Goal: Task Accomplishment & Management: Manage account settings

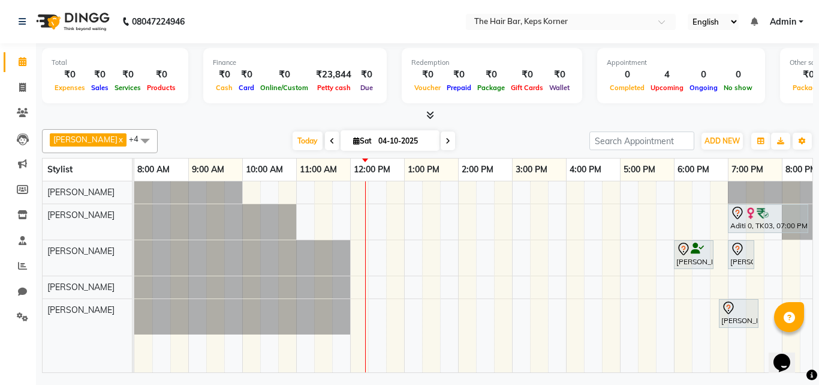
scroll to position [0, 23]
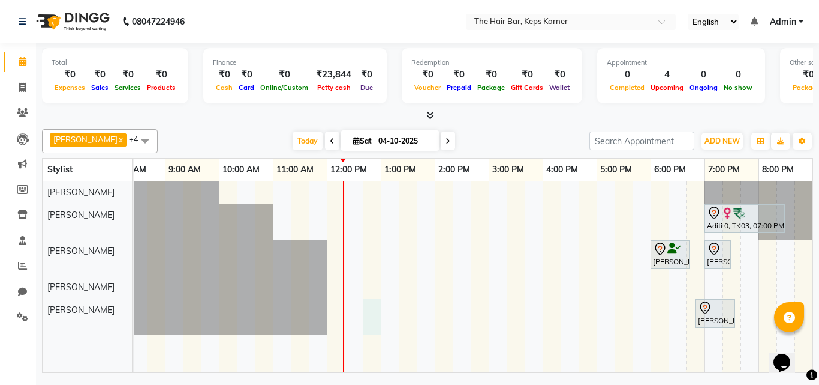
click at [377, 310] on div "Aditi 0, TK03, 07:00 PM-08:30 PM, Touch Up 1 Inch Amonia Free [PERSON_NAME], TK…" at bounding box center [462, 276] width 702 height 191
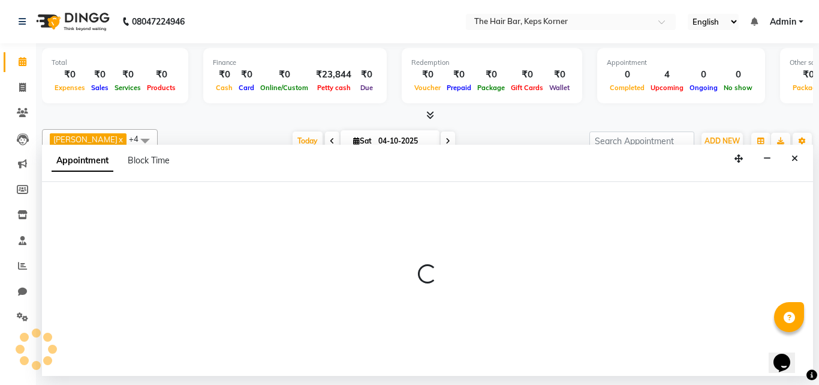
select select "92090"
select select "tentative"
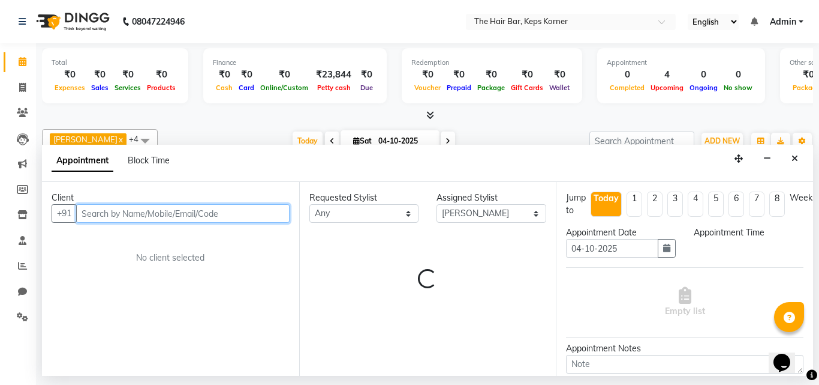
select select "765"
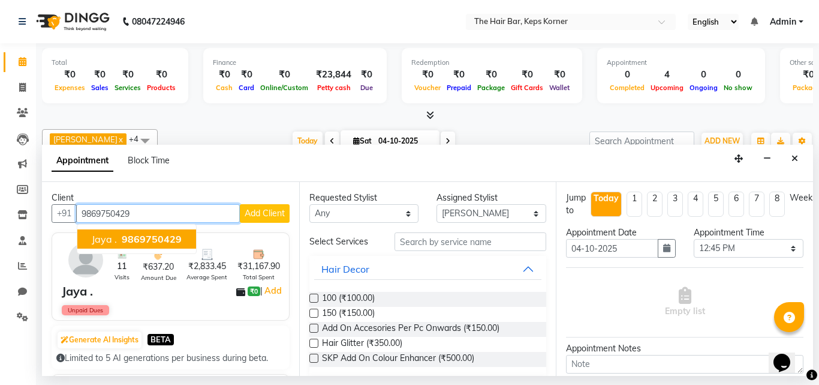
click at [164, 238] on span "9869750429" at bounding box center [152, 239] width 60 height 12
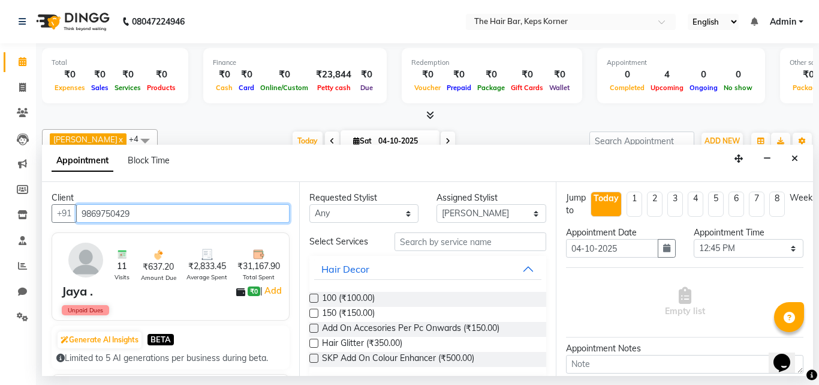
type input "9869750429"
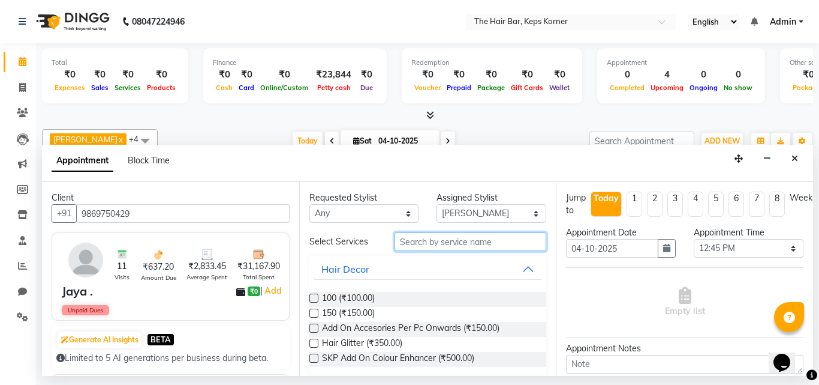
click at [421, 241] on input "text" at bounding box center [471, 241] width 152 height 19
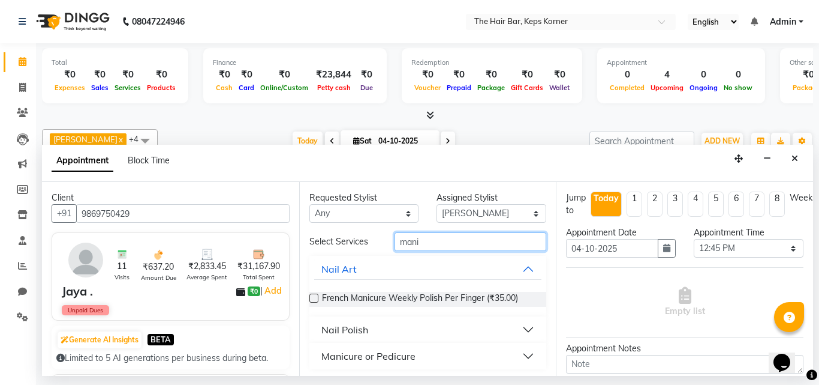
scroll to position [3, 0]
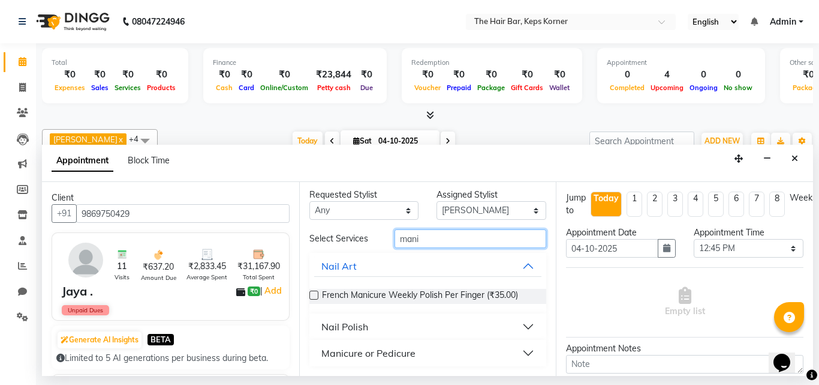
type input "mani"
click at [512, 351] on button "Manicure or Pedicure" at bounding box center [428, 353] width 228 height 22
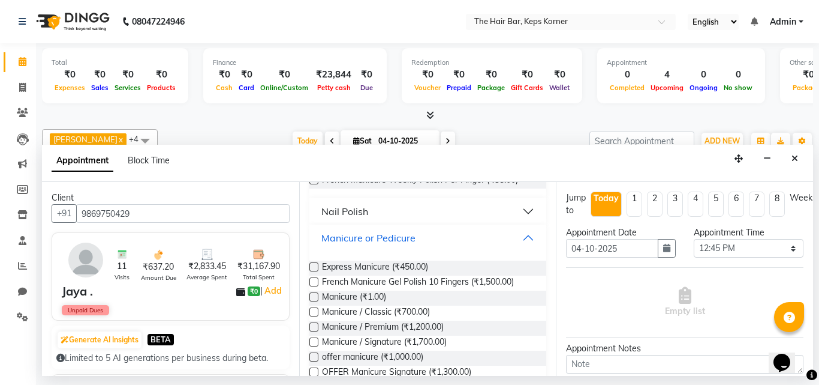
scroll to position [123, 0]
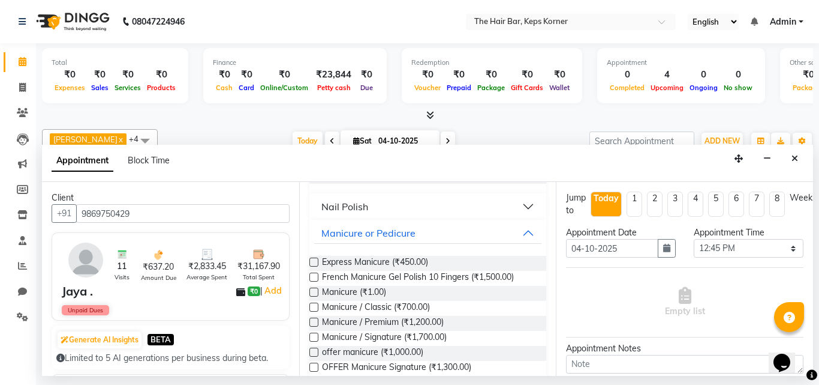
click at [317, 307] on label at bounding box center [314, 306] width 9 height 9
click at [317, 307] on input "checkbox" at bounding box center [314, 308] width 8 height 8
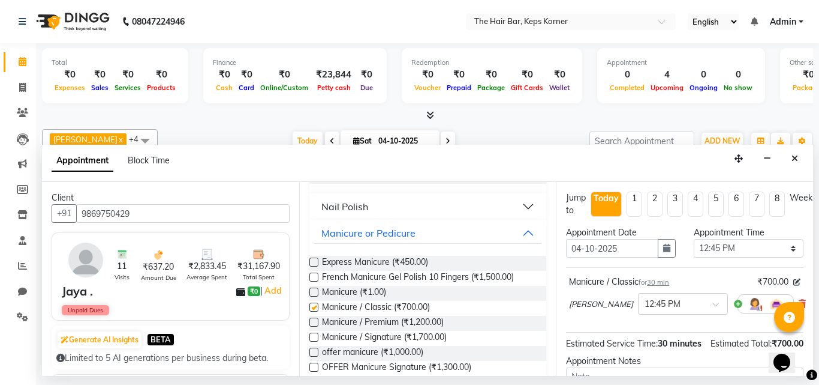
checkbox input "false"
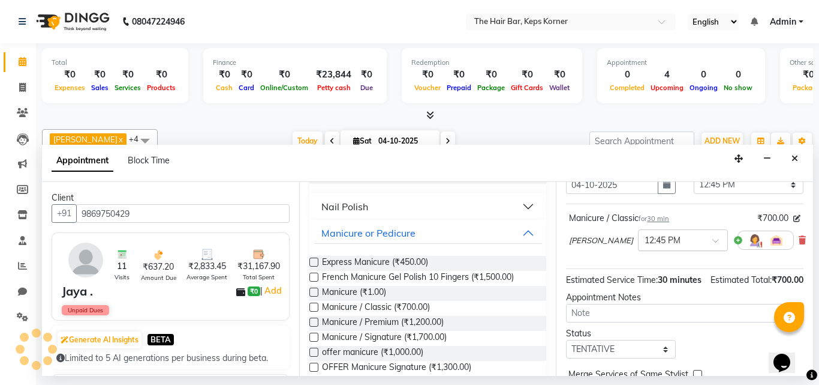
scroll to position [145, 0]
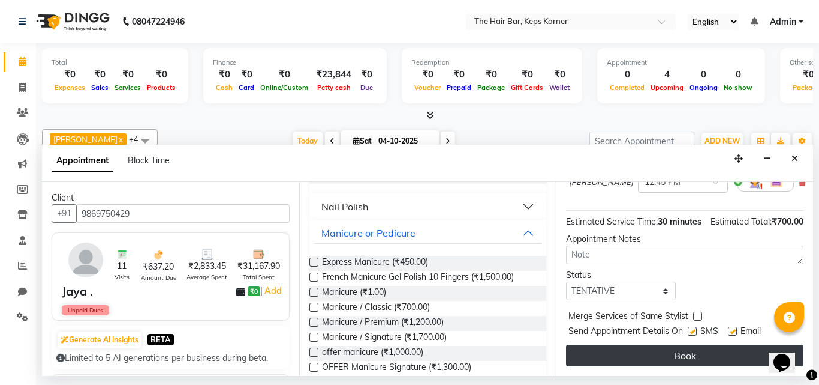
click at [698, 344] on button "Book" at bounding box center [685, 355] width 238 height 22
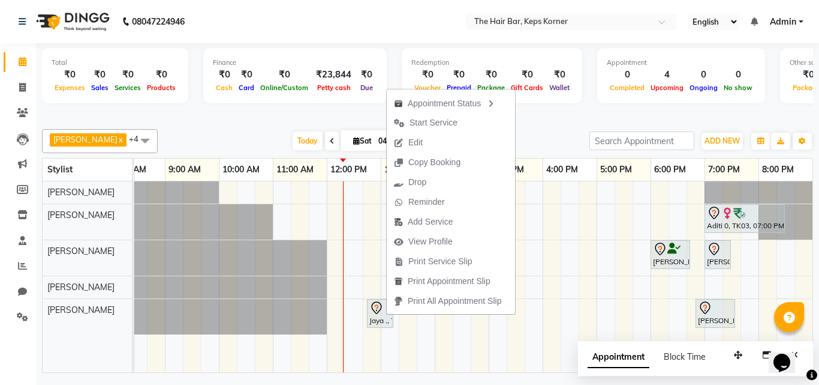
click at [608, 112] on div at bounding box center [427, 115] width 771 height 13
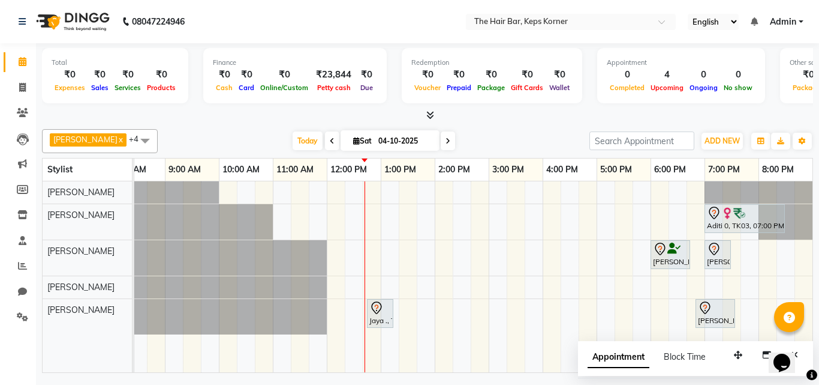
click at [616, 251] on div "Aditi 0, TK03, 07:00 PM-08:30 PM, Touch Up 1 Inch Amonia Free [PERSON_NAME], TK…" at bounding box center [462, 276] width 702 height 191
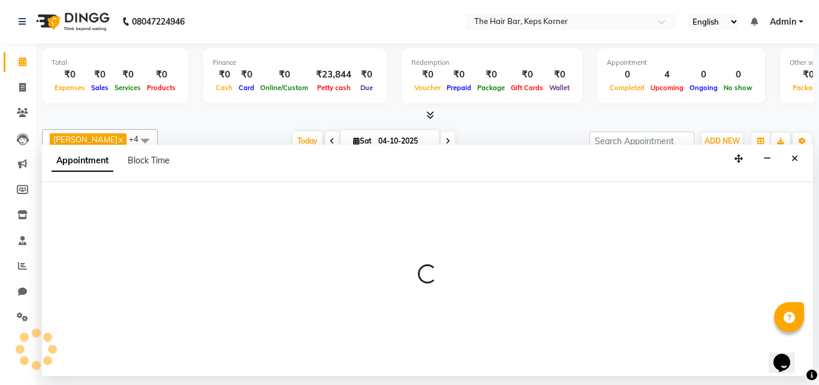
click at [616, 251] on div at bounding box center [427, 279] width 771 height 194
select select "92085"
select select "1035"
select select "tentative"
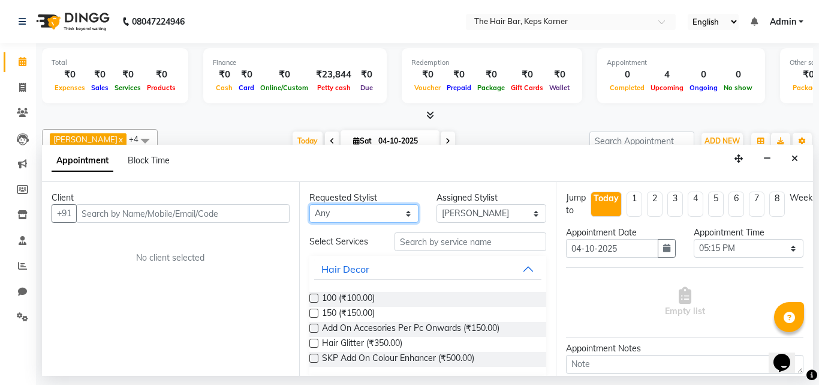
click at [326, 210] on select "Any [PERSON_NAME] Admin [PERSON_NAME] [PERSON_NAME], Raza . [PERSON_NAME], [PER…" at bounding box center [365, 213] width 110 height 19
select select "92085"
click at [310, 204] on select "Any [PERSON_NAME] Admin [PERSON_NAME] [PERSON_NAME], Raza . [PERSON_NAME], [PER…" at bounding box center [365, 213] width 110 height 19
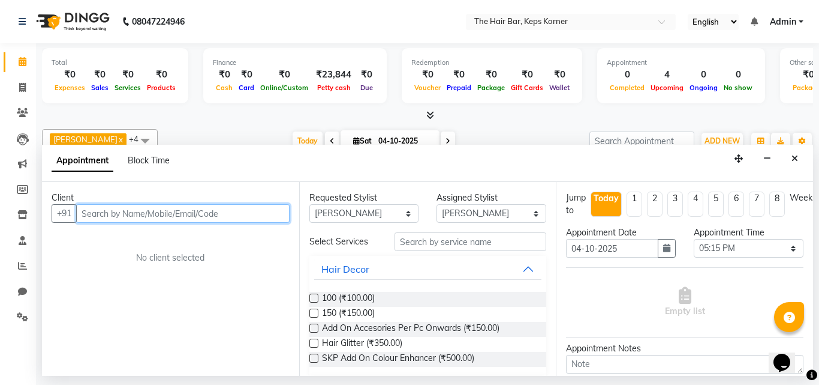
click at [187, 217] on input "text" at bounding box center [183, 213] width 214 height 19
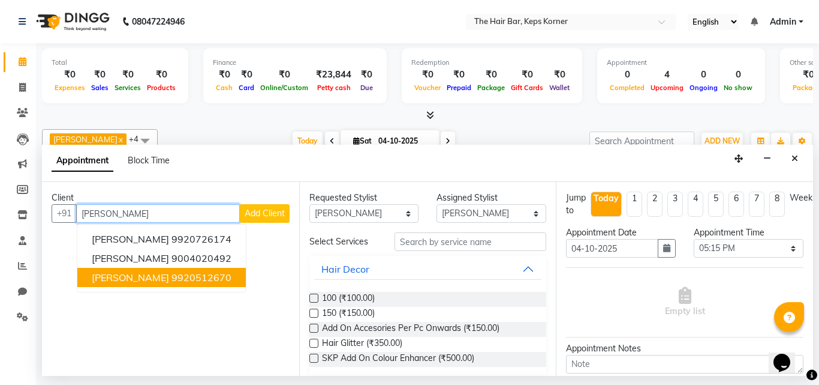
click at [189, 278] on ngb-highlight "9920512670" at bounding box center [202, 277] width 60 height 12
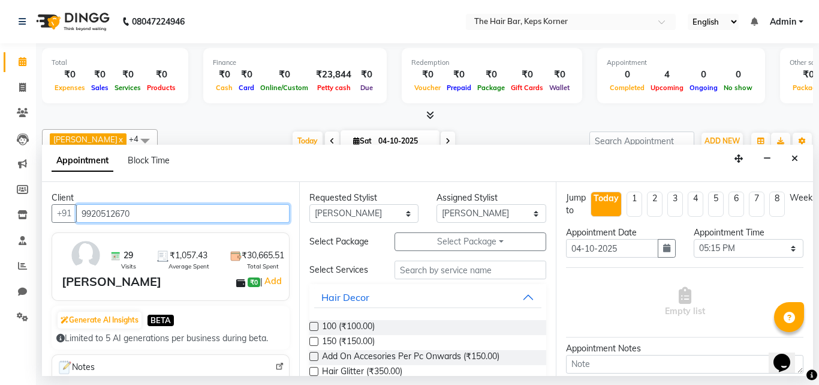
type input "9920512670"
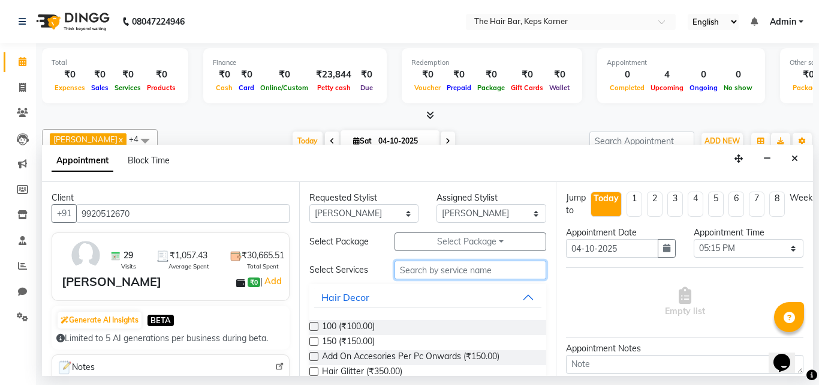
click at [431, 272] on input "text" at bounding box center [471, 269] width 152 height 19
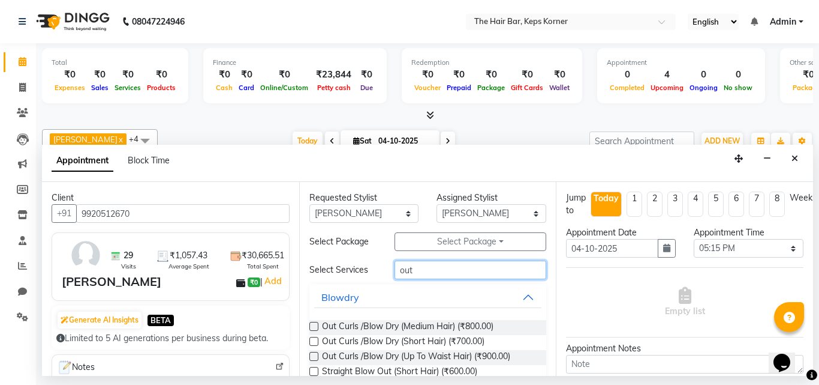
type input "out"
click at [313, 322] on label at bounding box center [314, 326] width 9 height 9
click at [313, 323] on input "checkbox" at bounding box center [314, 327] width 8 height 8
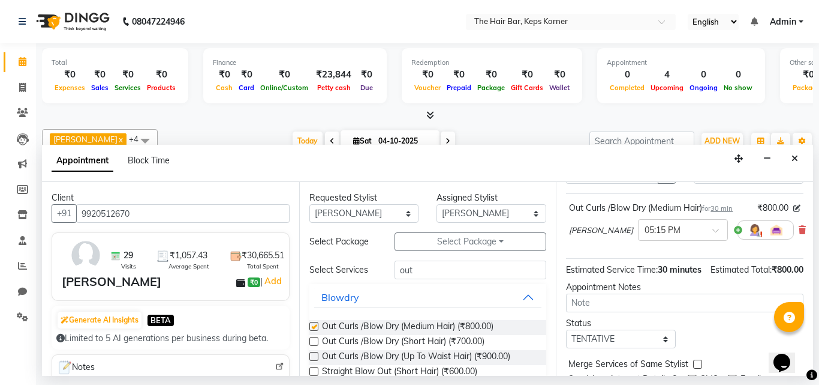
checkbox input "false"
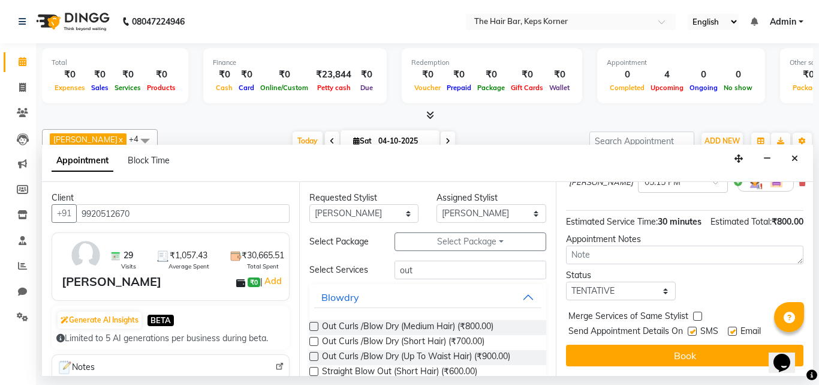
scroll to position [83, 0]
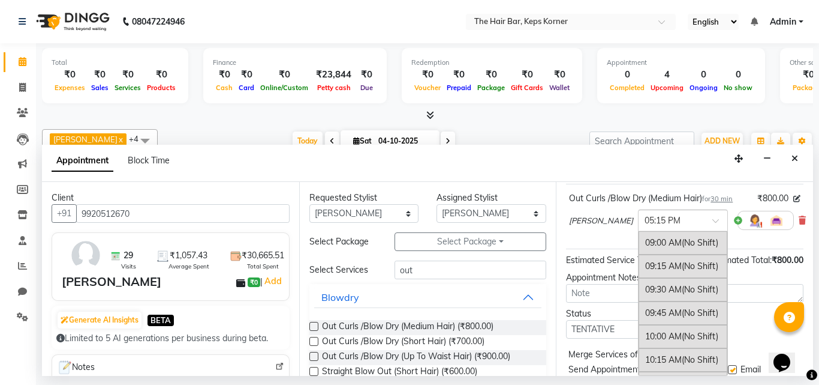
click at [671, 220] on input "text" at bounding box center [671, 219] width 53 height 13
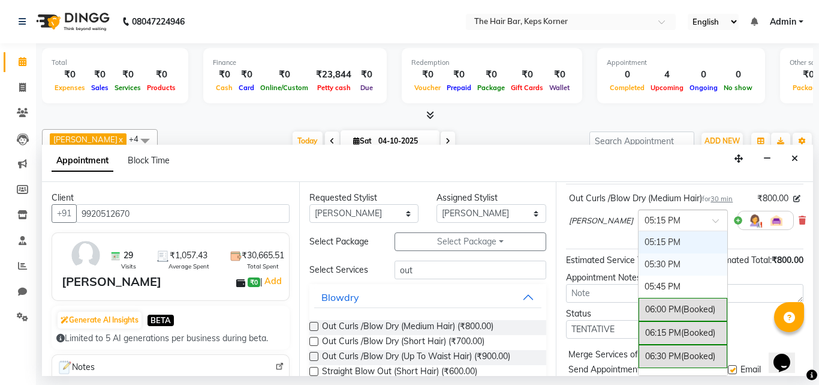
click at [667, 264] on div "05:30 PM" at bounding box center [683, 264] width 89 height 22
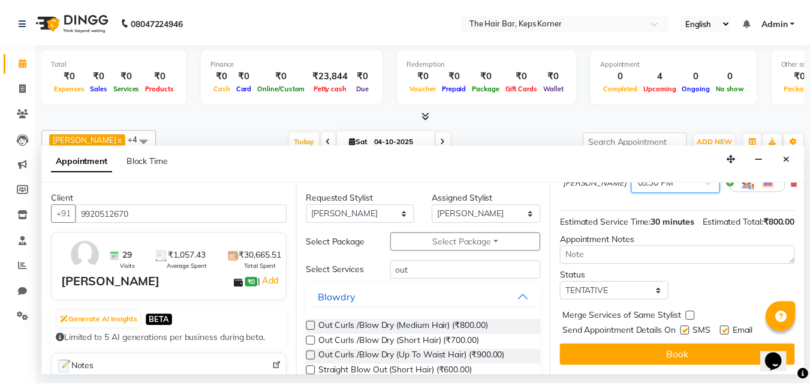
scroll to position [143, 0]
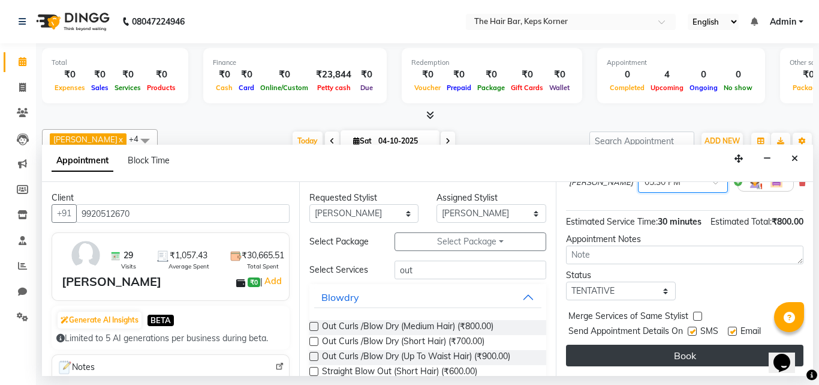
click at [695, 344] on button "Book" at bounding box center [685, 355] width 238 height 22
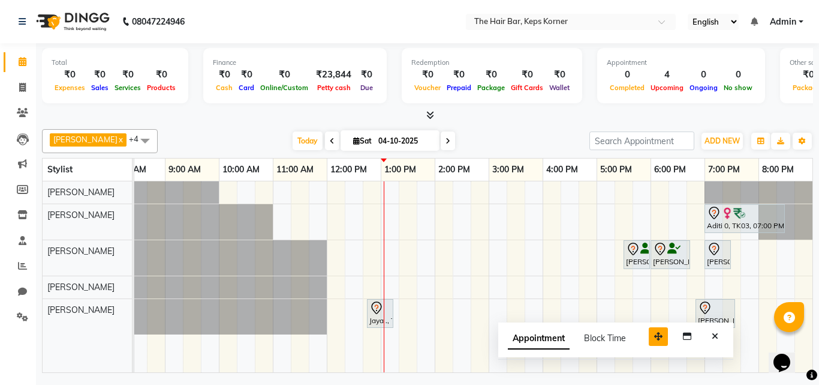
drag, startPoint x: 735, startPoint y: 352, endPoint x: 656, endPoint y: 334, distance: 81.9
click at [656, 334] on icon "button" at bounding box center [658, 336] width 8 height 8
click at [719, 341] on button "Close" at bounding box center [715, 336] width 17 height 19
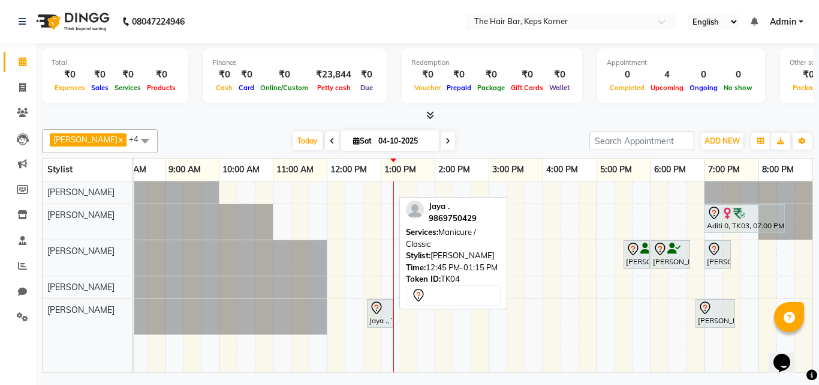
click at [382, 309] on icon at bounding box center [377, 308] width 14 height 14
select select "7"
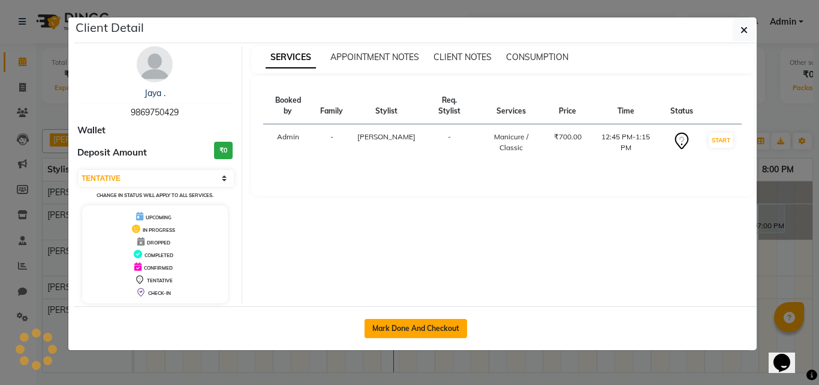
click at [434, 322] on button "Mark Done And Checkout" at bounding box center [416, 328] width 103 height 19
select select "service"
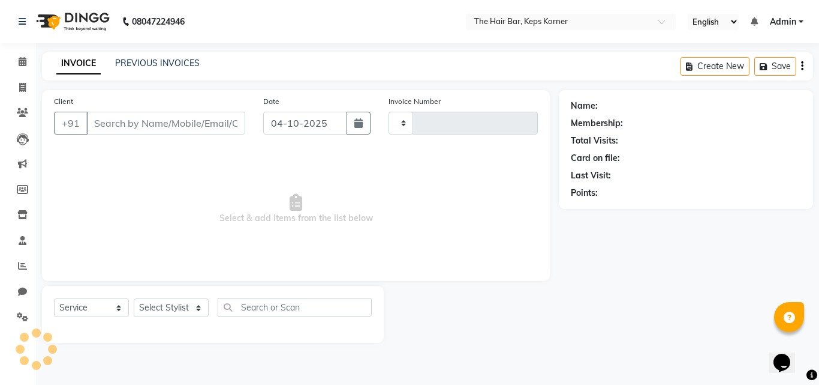
type input "1632"
select select "8992"
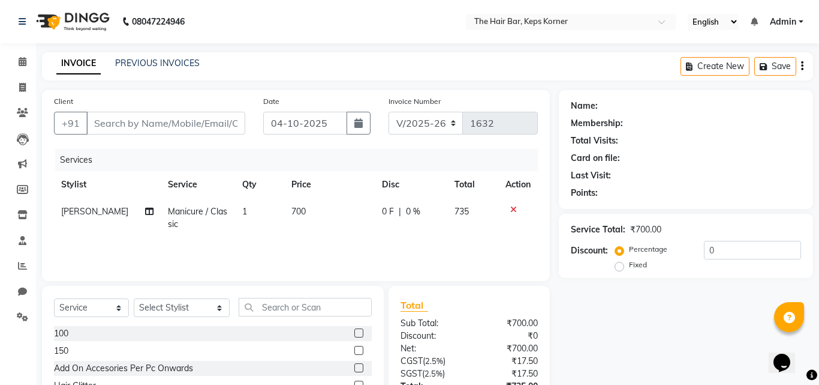
type input "9869750429"
select select "92090"
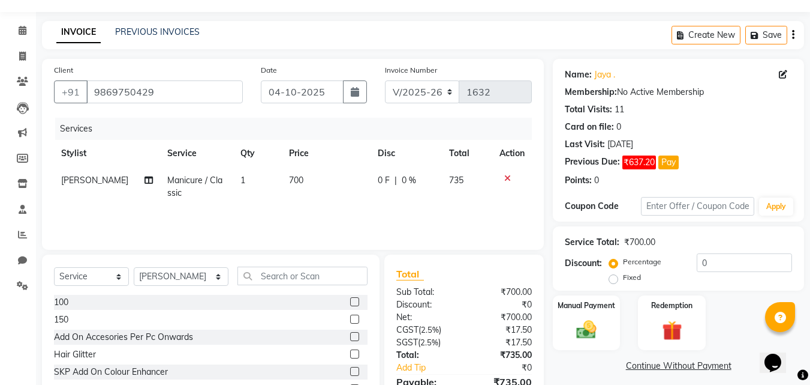
scroll to position [60, 0]
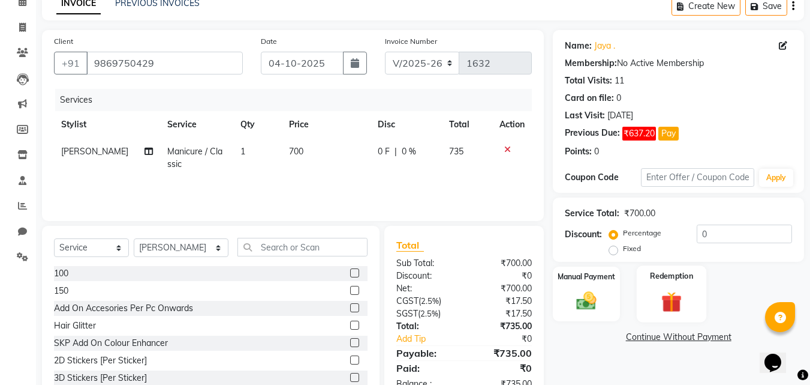
drag, startPoint x: 671, startPoint y: 295, endPoint x: 727, endPoint y: 288, distance: 56.2
click at [672, 296] on img at bounding box center [672, 301] width 32 height 25
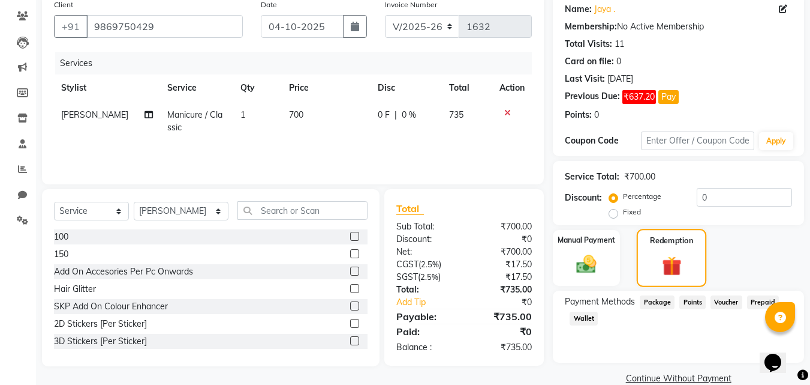
scroll to position [117, 0]
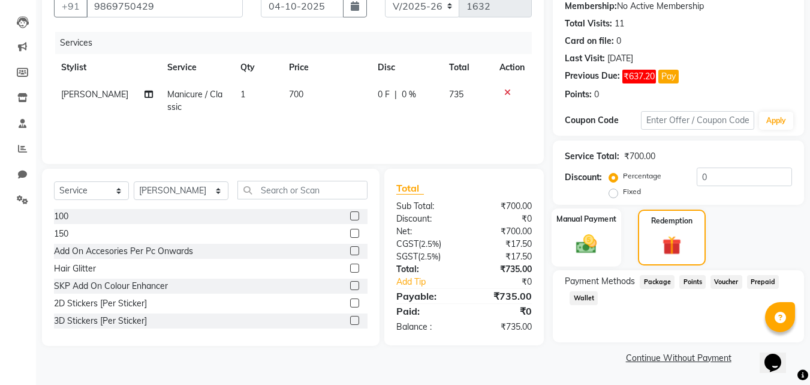
click at [567, 236] on div "Manual Payment" at bounding box center [587, 237] width 70 height 58
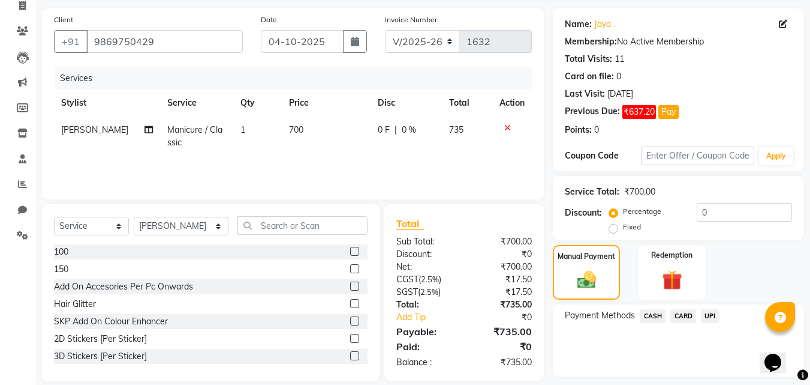
scroll to position [116, 0]
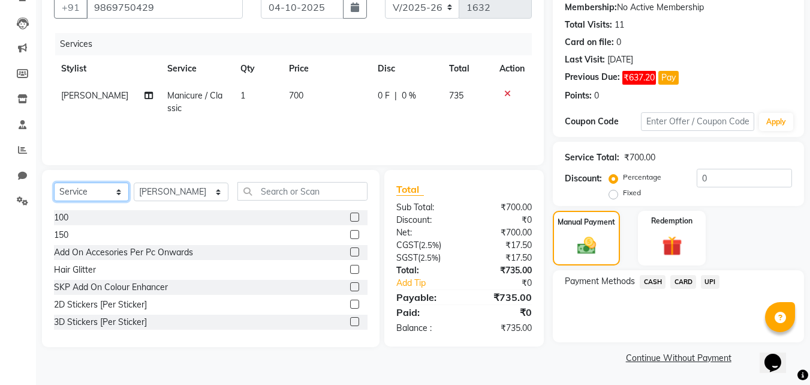
click at [117, 196] on select "Select Service Product Membership Package Voucher Prepaid Gift Card" at bounding box center [91, 191] width 75 height 19
click at [54, 182] on select "Select Service Product Membership Package Voucher Prepaid Gift Card" at bounding box center [91, 191] width 75 height 19
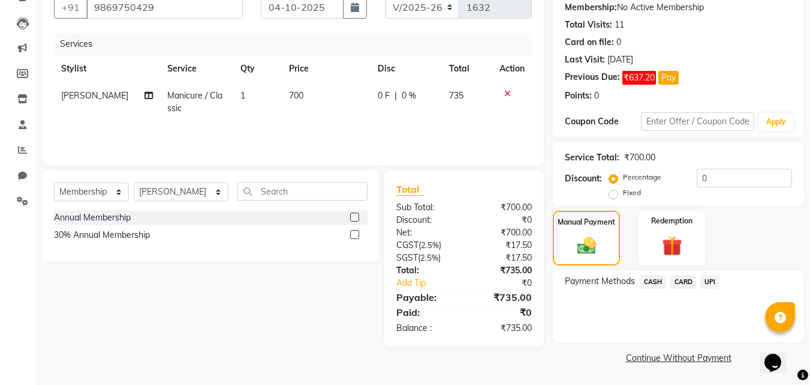
click at [351, 215] on label at bounding box center [354, 216] width 9 height 9
click at [351, 215] on input "checkbox" at bounding box center [354, 218] width 8 height 8
select select "select"
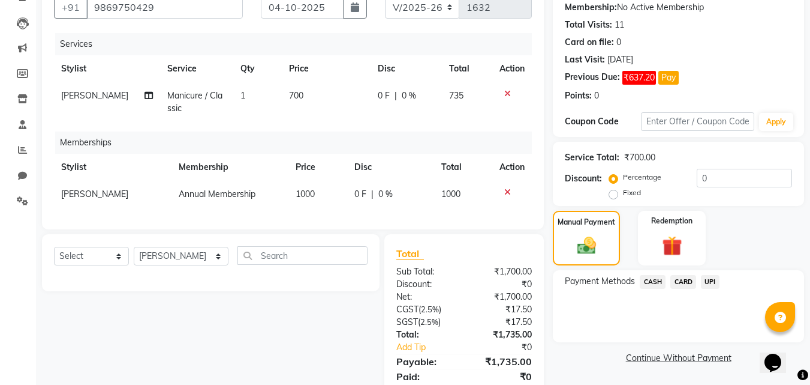
click at [510, 191] on icon at bounding box center [507, 192] width 7 height 8
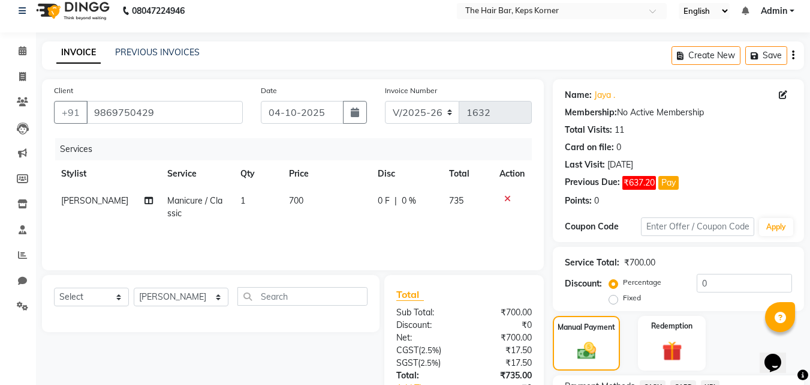
scroll to position [0, 0]
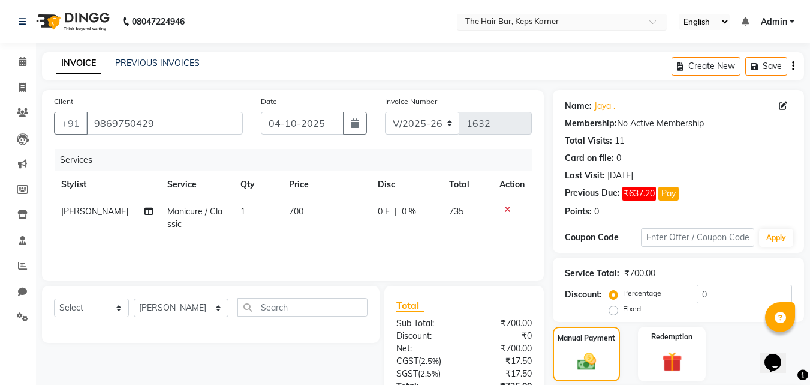
click at [654, 23] on span at bounding box center [657, 25] width 15 height 12
click at [653, 23] on span at bounding box center [657, 25] width 15 height 12
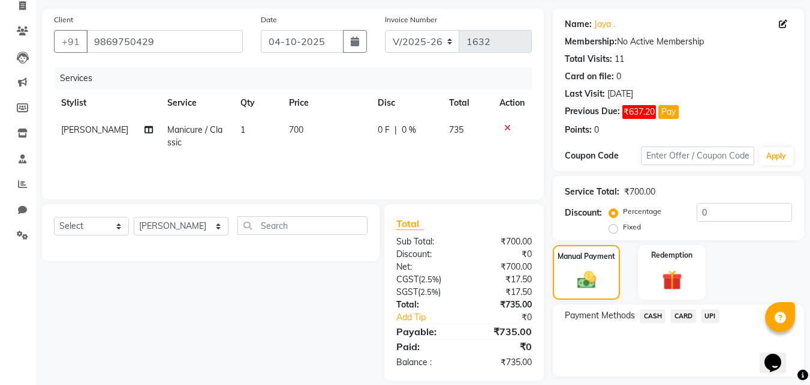
scroll to position [116, 0]
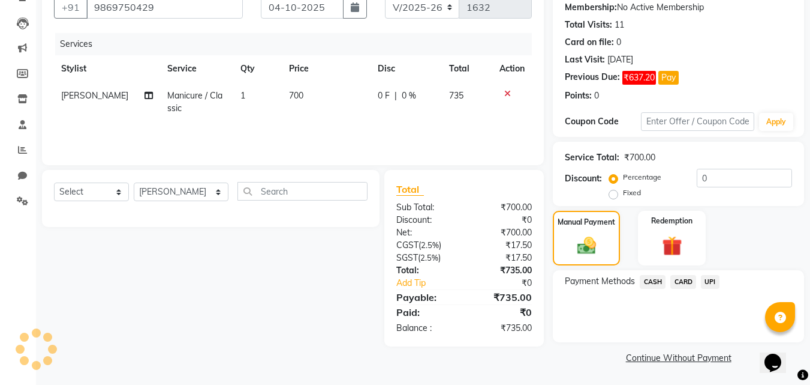
click at [657, 279] on span "CASH" at bounding box center [653, 282] width 26 height 14
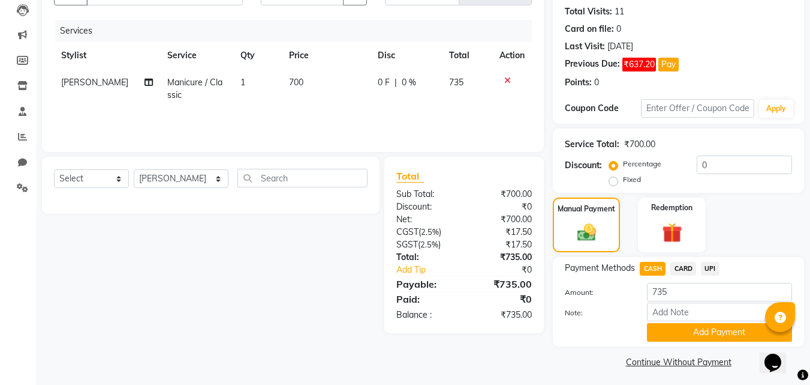
scroll to position [133, 0]
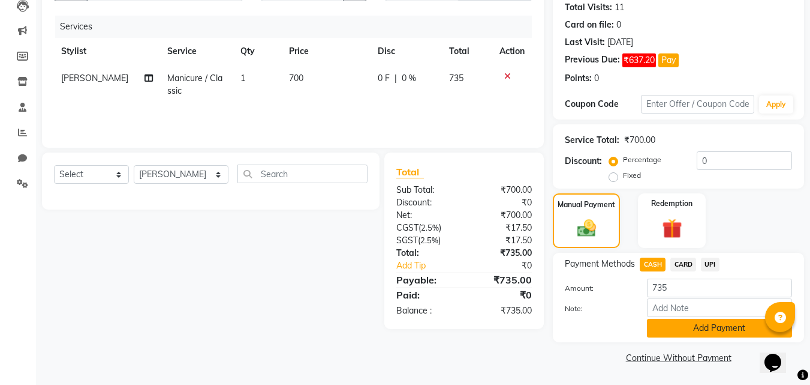
click at [676, 334] on button "Add Payment" at bounding box center [719, 328] width 145 height 19
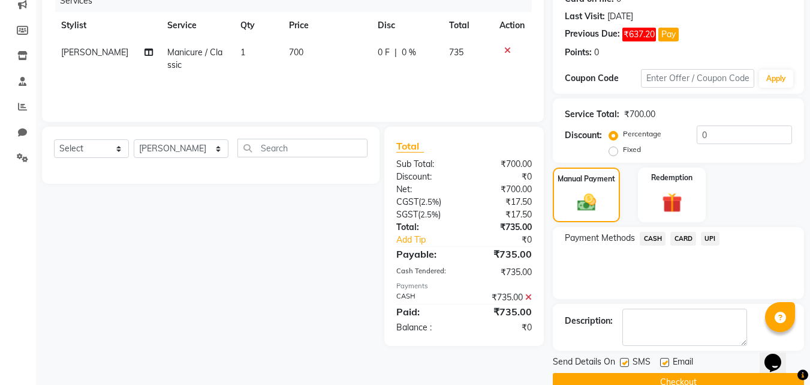
scroll to position [184, 0]
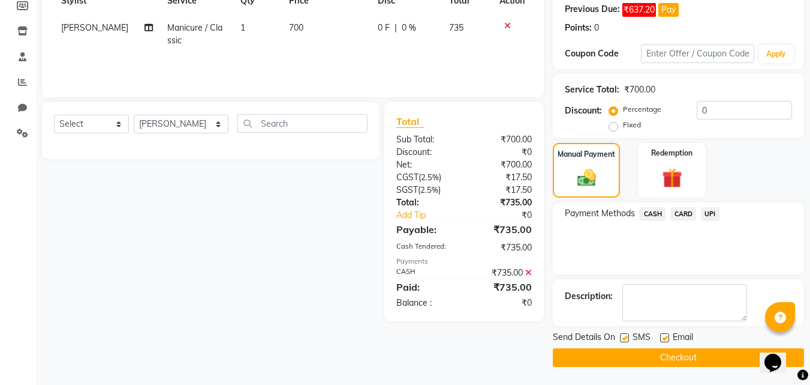
click at [636, 357] on button "Checkout" at bounding box center [678, 357] width 251 height 19
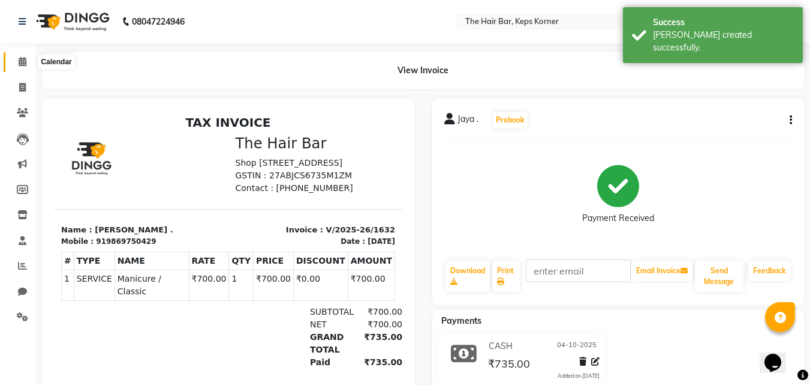
click at [31, 59] on span at bounding box center [22, 62] width 21 height 14
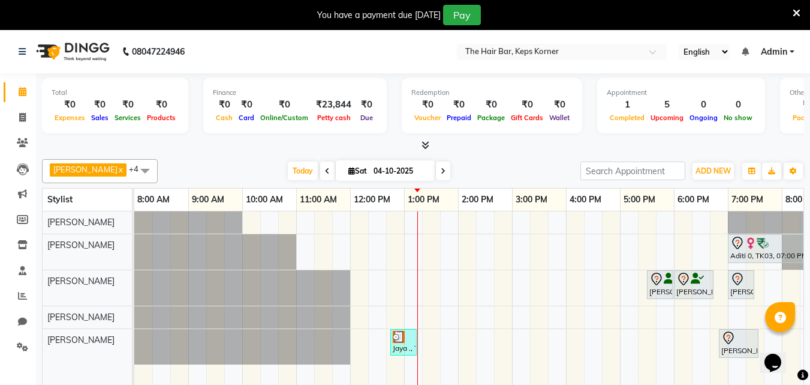
click at [683, 252] on div "Aditi 0, TK03, 07:00 PM-08:30 PM, Touch Up 1 Inch Amonia Free [PERSON_NAME], TK…" at bounding box center [485, 306] width 702 height 191
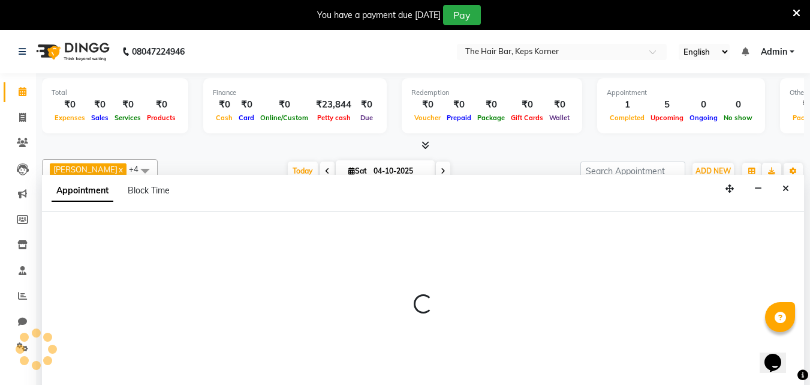
scroll to position [30, 0]
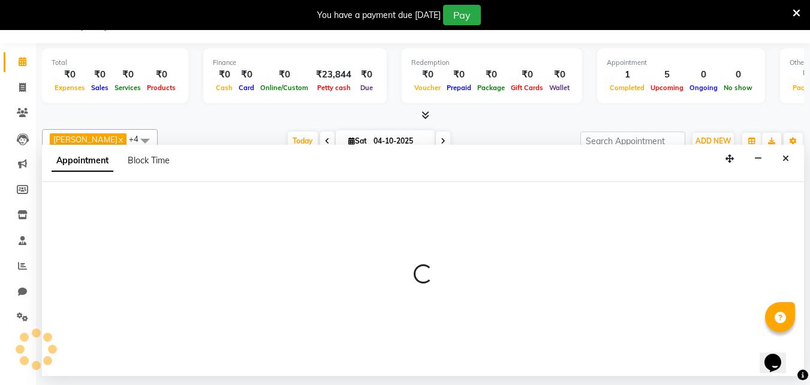
select select "92086"
select select "tentative"
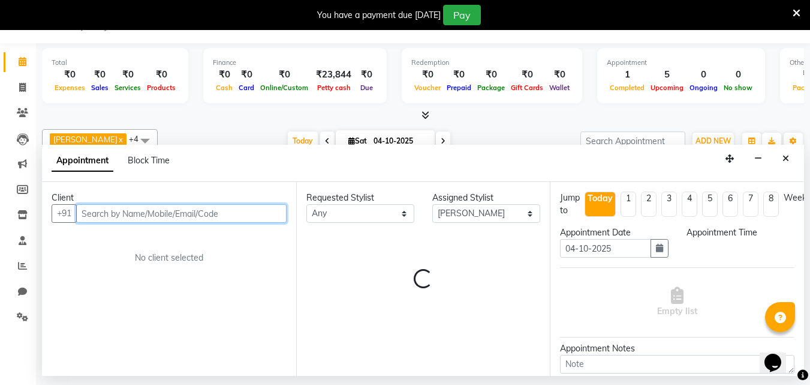
select select "1080"
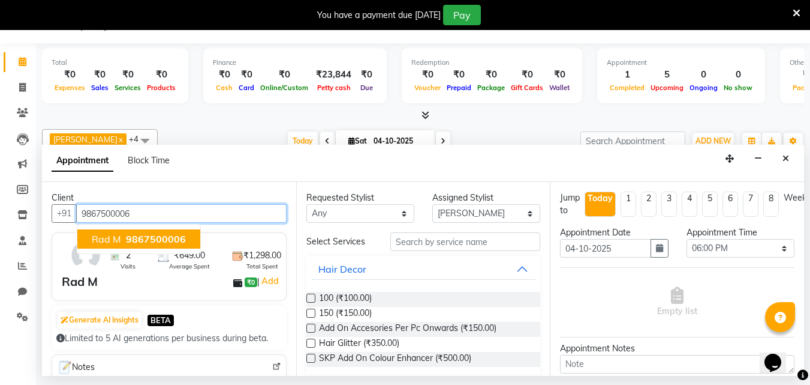
type input "9867500006"
click at [173, 238] on span "9867500006" at bounding box center [156, 239] width 60 height 12
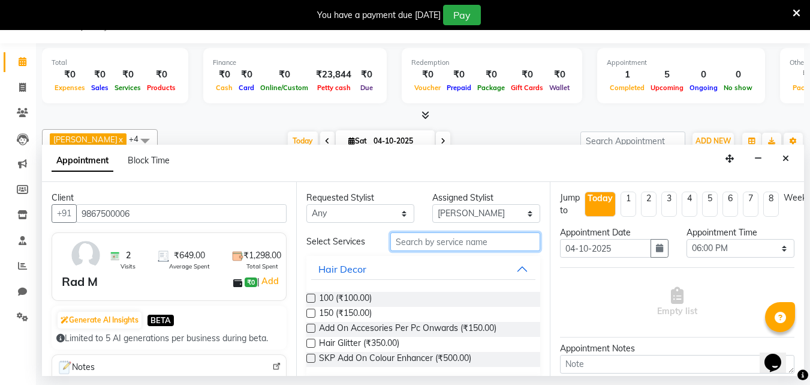
click at [480, 240] on input "text" at bounding box center [466, 241] width 150 height 19
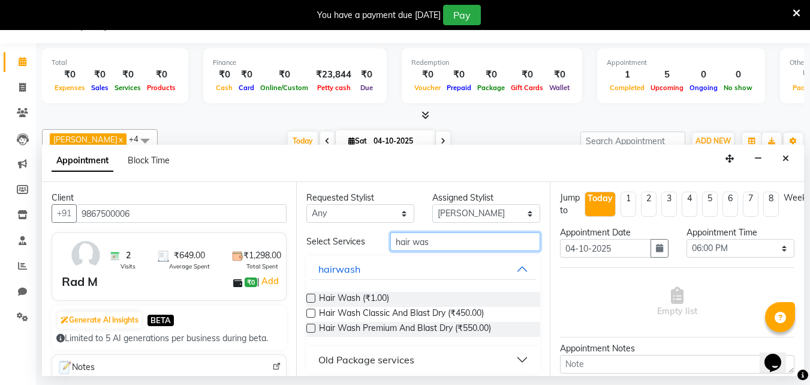
type input "hair was"
click at [313, 331] on label at bounding box center [311, 327] width 9 height 9
click at [313, 331] on input "checkbox" at bounding box center [311, 329] width 8 height 8
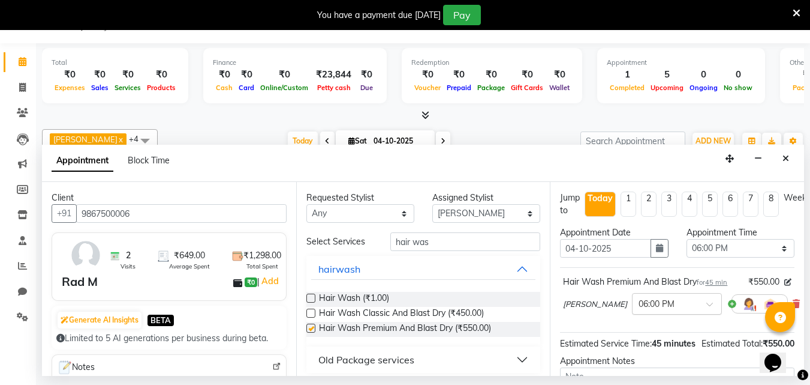
checkbox input "false"
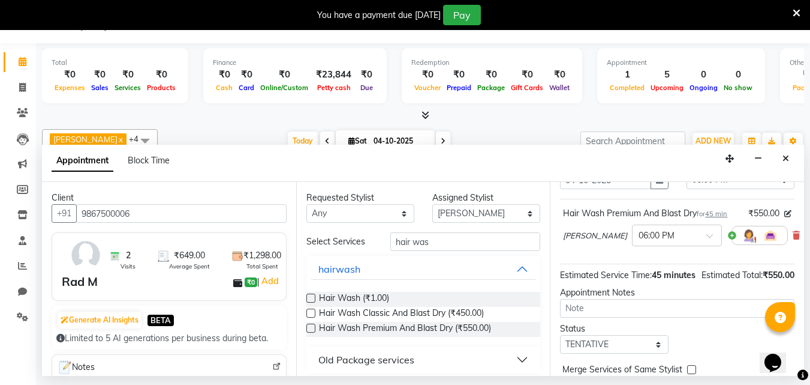
scroll to position [143, 0]
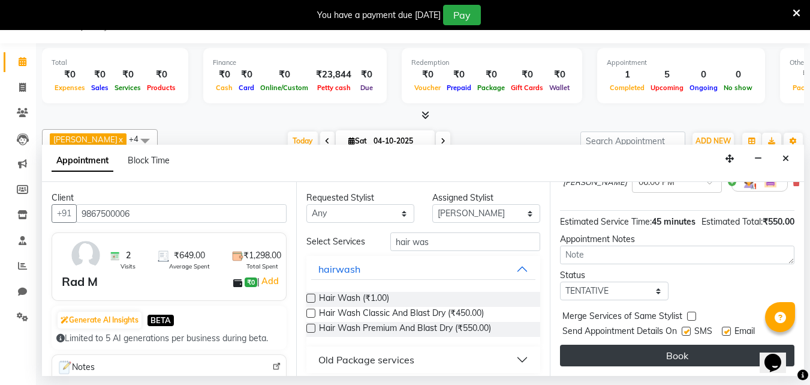
click at [656, 346] on button "Book" at bounding box center [677, 355] width 235 height 22
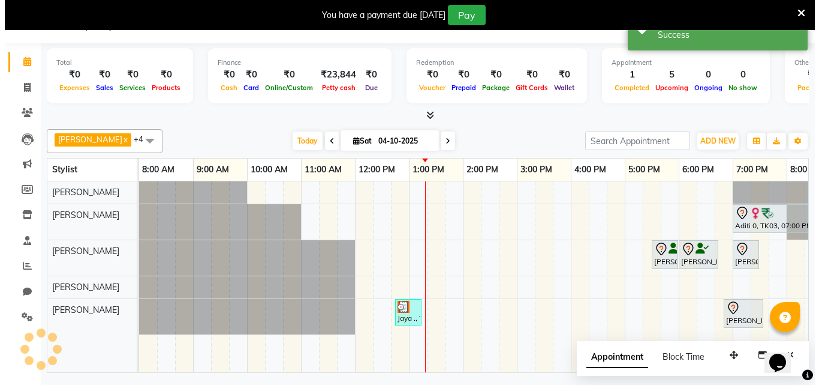
scroll to position [0, 0]
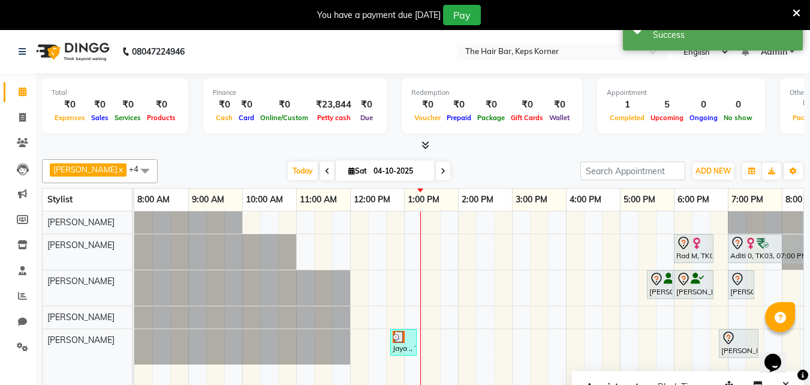
click at [797, 13] on icon at bounding box center [797, 13] width 8 height 11
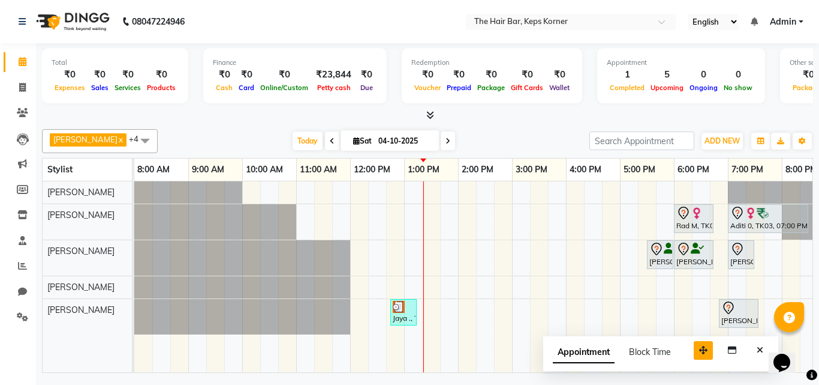
drag, startPoint x: 736, startPoint y: 355, endPoint x: 636, endPoint y: 343, distance: 100.9
click at [699, 346] on icon "button" at bounding box center [703, 350] width 8 height 8
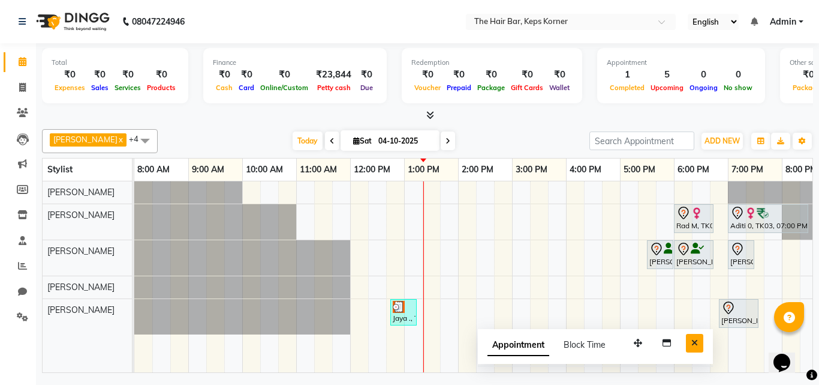
click at [693, 341] on icon "Close" at bounding box center [695, 342] width 7 height 8
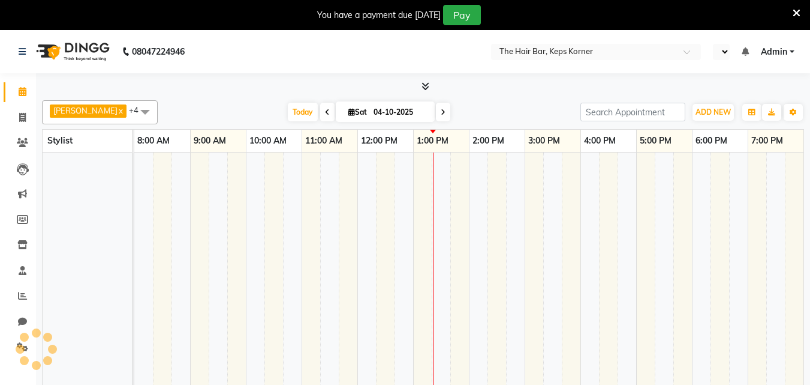
select select "en"
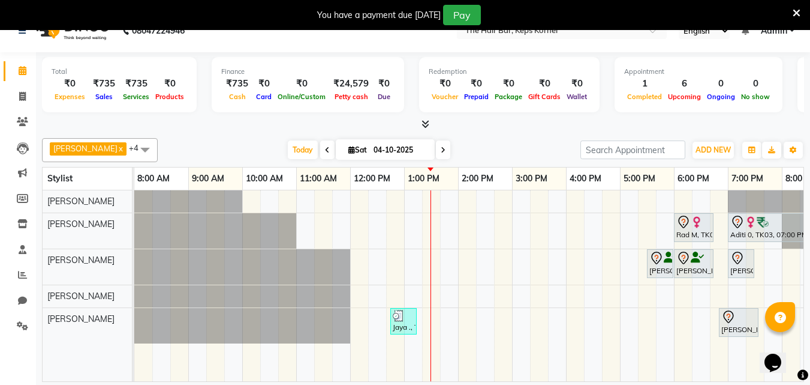
scroll to position [30, 0]
